Goal: Find specific page/section: Find specific page/section

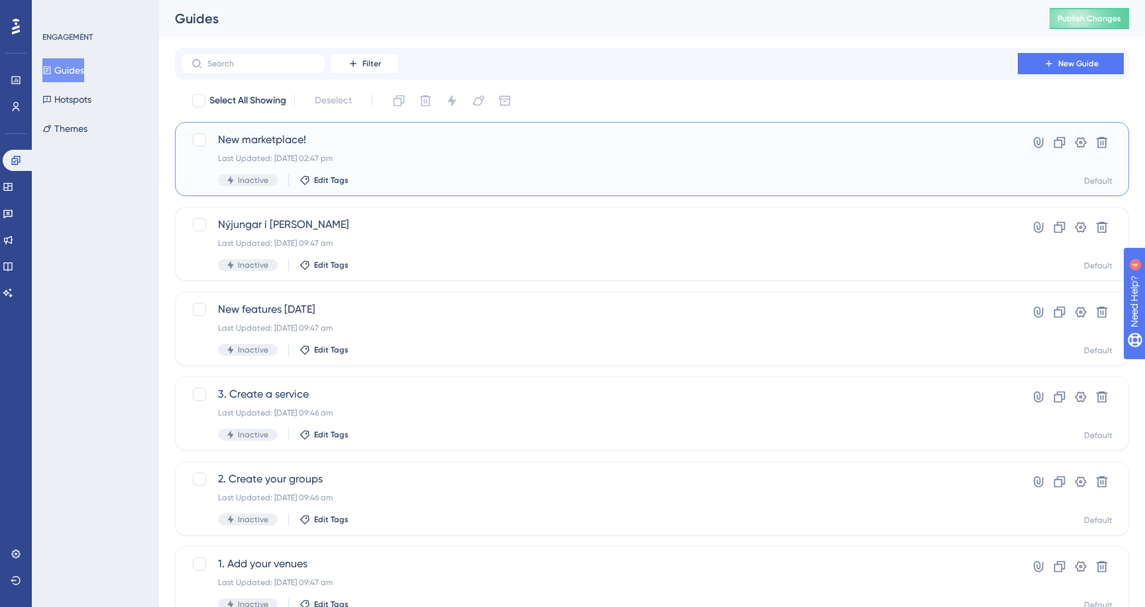
click at [264, 142] on span "New marketplace!" at bounding box center [599, 140] width 762 height 16
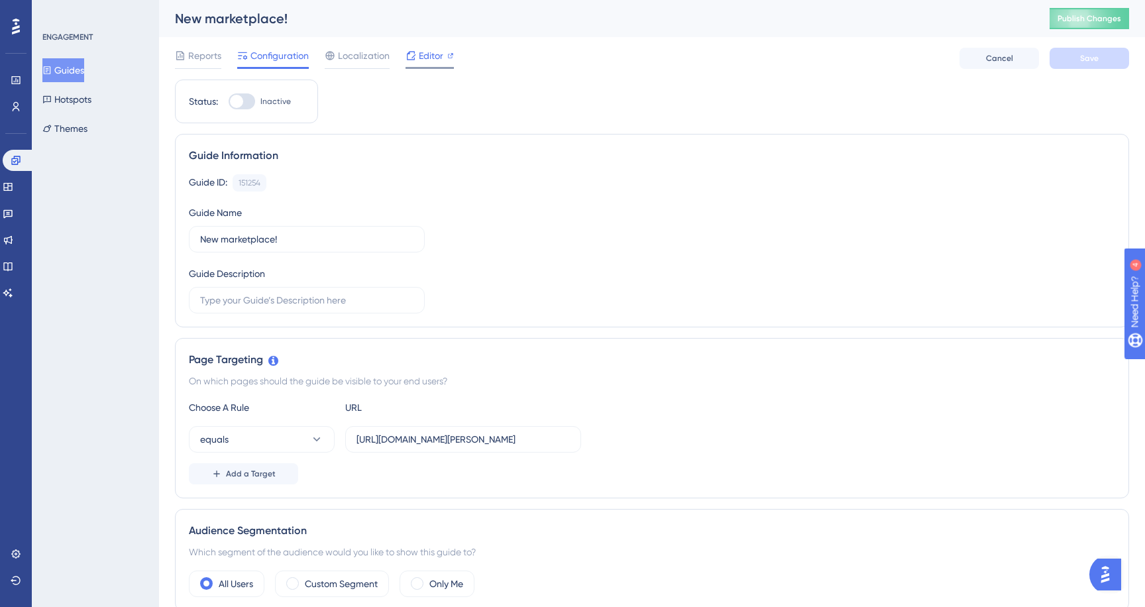
click at [421, 56] on span "Editor" at bounding box center [431, 56] width 25 height 16
click at [430, 56] on span "Editor" at bounding box center [431, 56] width 25 height 16
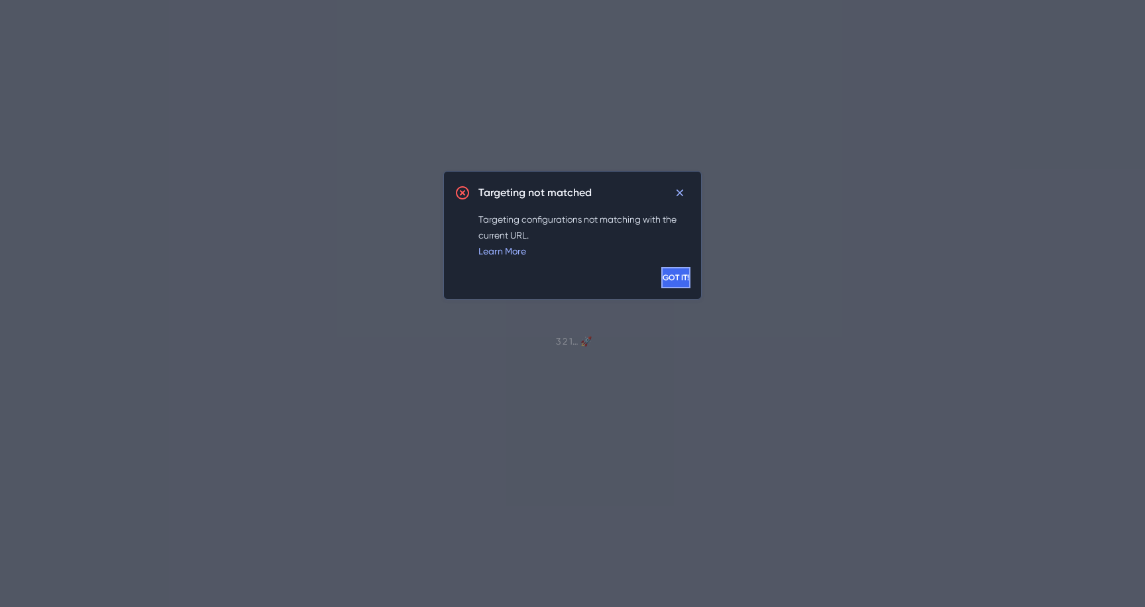
click at [666, 272] on span "GOT IT!" at bounding box center [676, 277] width 27 height 11
